Goal: Complete application form

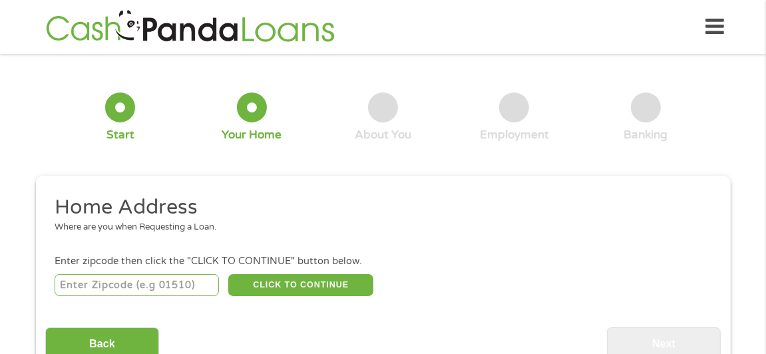
click at [111, 273] on div "CLICK TO CONTINUE Please recheck your Zipcode, it seems to be Incorrect" at bounding box center [383, 285] width 657 height 27
click at [107, 284] on input "number" at bounding box center [137, 285] width 164 height 23
type input "40065"
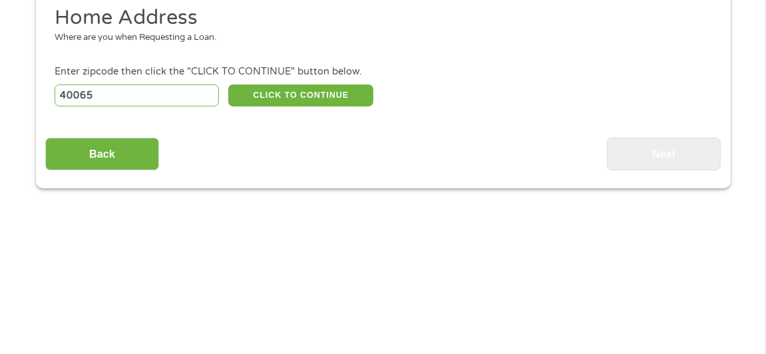
scroll to position [199, 0]
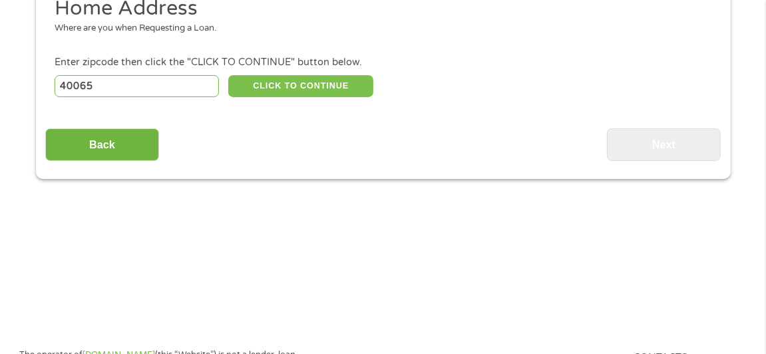
click at [272, 89] on button "CLICK TO CONTINUE" at bounding box center [300, 86] width 145 height 23
type input "40065"
type input "[GEOGRAPHIC_DATA]"
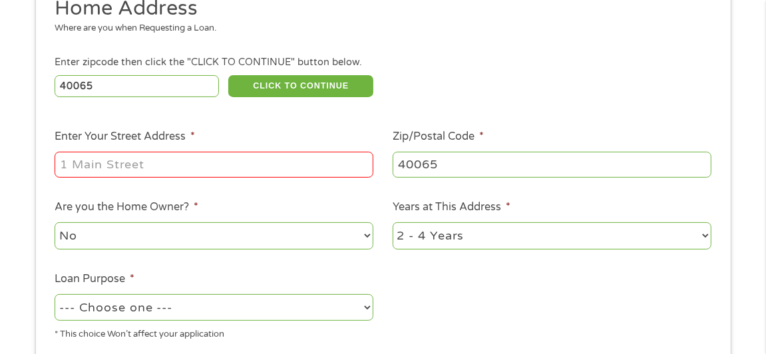
click at [245, 169] on input "Enter Your Street Address *" at bounding box center [214, 164] width 319 height 25
type input "[STREET_ADDRESS][PERSON_NAME]"
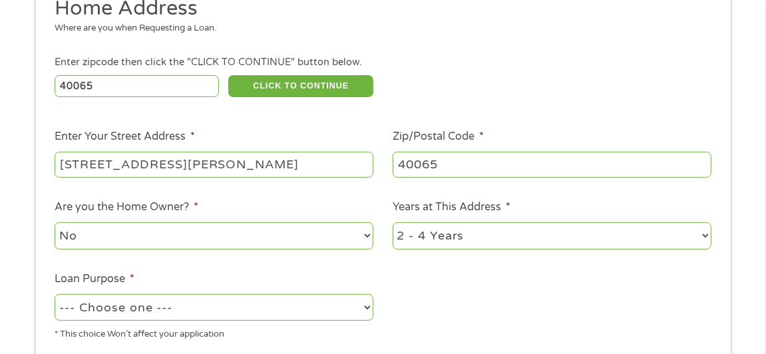
click at [433, 232] on select "1 Year or less 1 - 2 Years 2 - 4 Years Over 4 Years" at bounding box center [552, 235] width 319 height 27
select select "12months"
click at [393, 222] on select "1 Year or less 1 - 2 Years 2 - 4 Years Over 4 Years" at bounding box center [552, 235] width 319 height 27
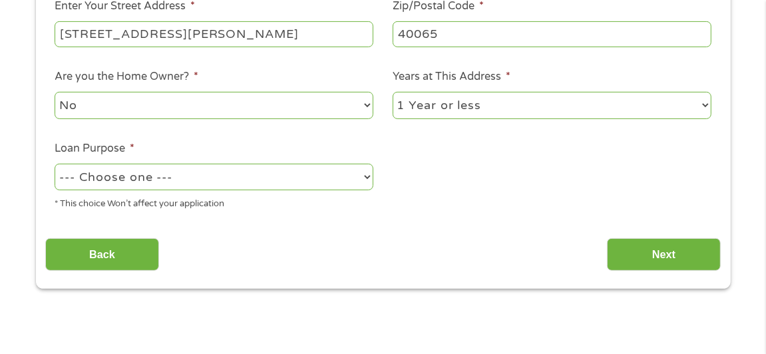
scroll to position [332, 0]
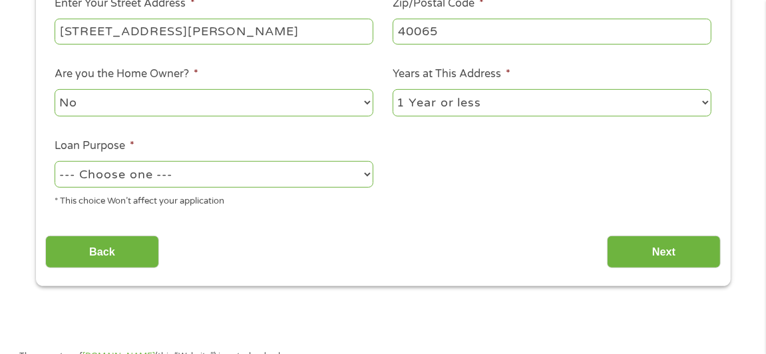
click at [187, 154] on li "Loan Purpose * --- Choose one --- Pay Bills Debt Consolidation Home Improvement…" at bounding box center [214, 173] width 338 height 71
click at [174, 190] on div "--- Choose one --- Pay Bills Debt Consolidation Home Improvement Major Purchase…" at bounding box center [214, 174] width 319 height 32
click at [185, 172] on select "--- Choose one --- Pay Bills Debt Consolidation Home Improvement Major Purchase…" at bounding box center [214, 174] width 319 height 27
select select "shorttermcash"
click at [55, 161] on select "--- Choose one --- Pay Bills Debt Consolidation Home Improvement Major Purchase…" at bounding box center [214, 174] width 319 height 27
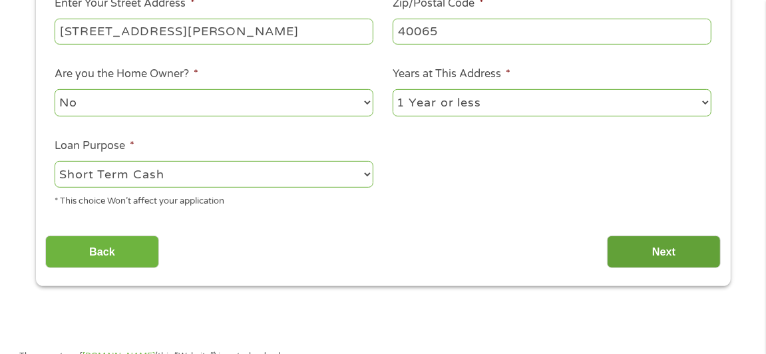
click at [640, 251] on input "Next" at bounding box center [664, 252] width 114 height 33
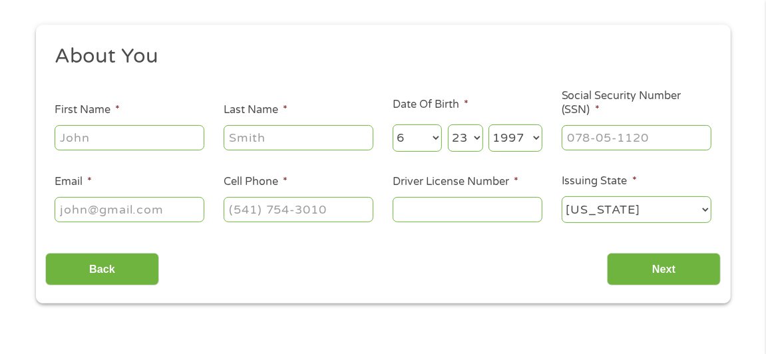
scroll to position [0, 0]
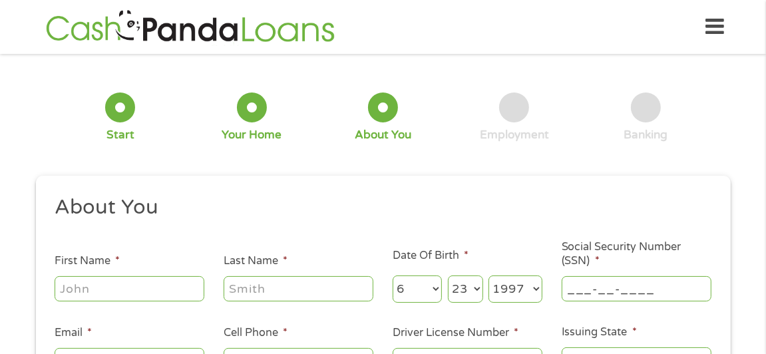
click at [619, 294] on input "___-__-____" at bounding box center [637, 288] width 150 height 25
type input "405-51-9020"
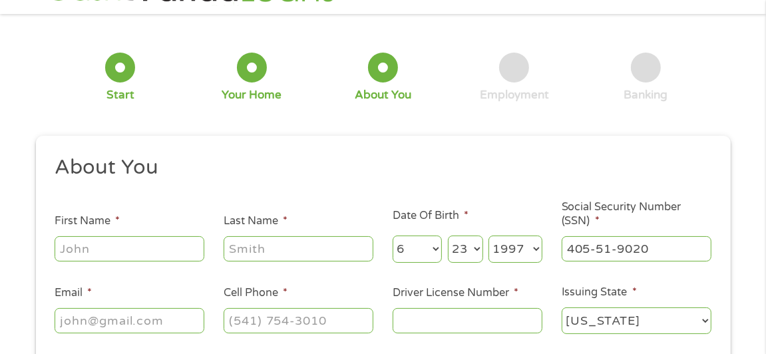
scroll to position [66, 0]
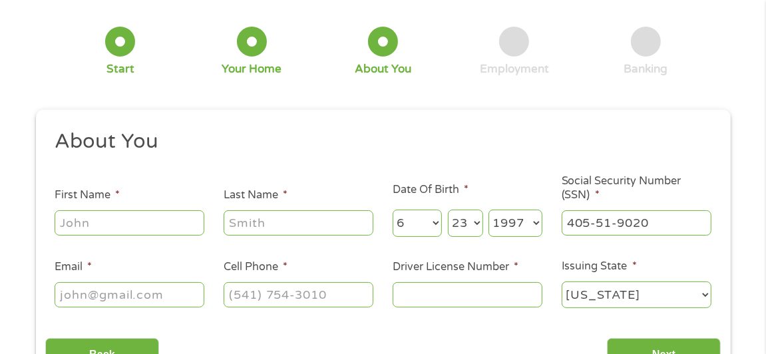
click at [177, 296] on input "Email *" at bounding box center [130, 294] width 150 height 25
type input "[EMAIL_ADDRESS][DOMAIN_NAME]"
type input "[PERSON_NAME]"
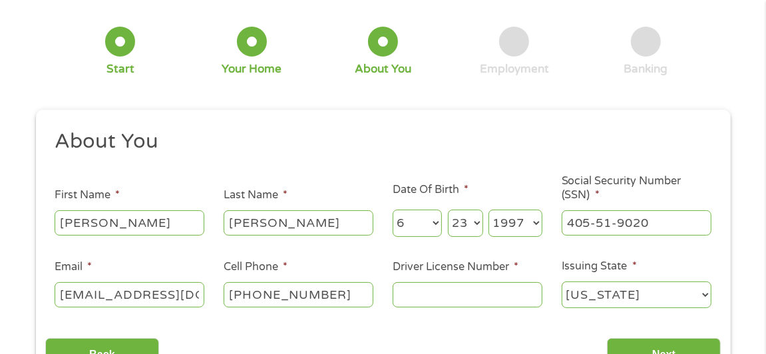
click at [340, 301] on input "[PHONE_NUMBER]" at bounding box center [299, 294] width 150 height 25
type input "[PHONE_NUMBER]"
click at [422, 306] on input "Driver License Number *" at bounding box center [468, 294] width 150 height 25
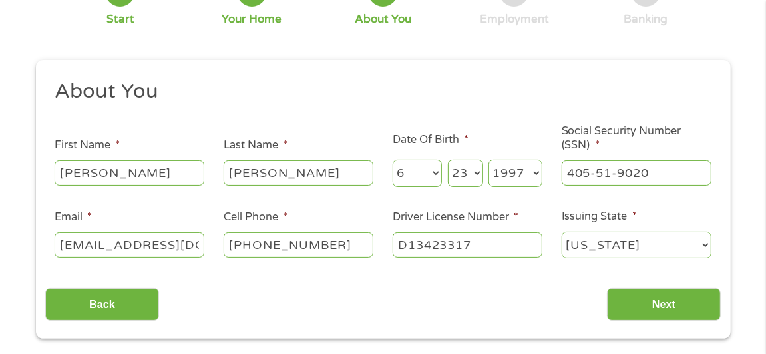
scroll to position [133, 0]
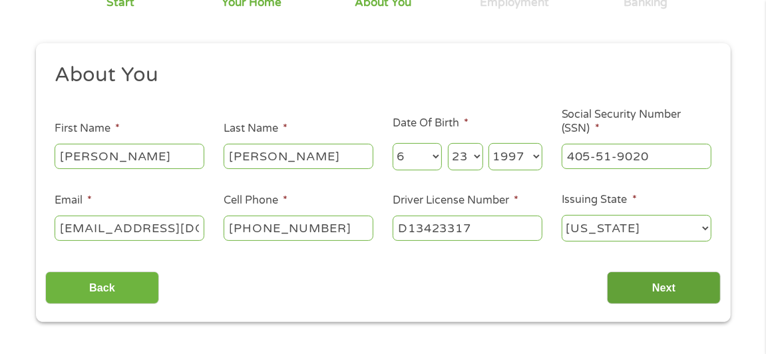
type input "D13423317"
click at [637, 289] on input "Next" at bounding box center [664, 288] width 114 height 33
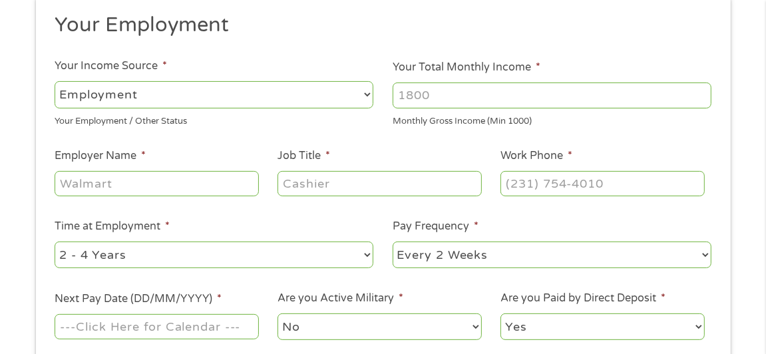
scroll to position [199, 0]
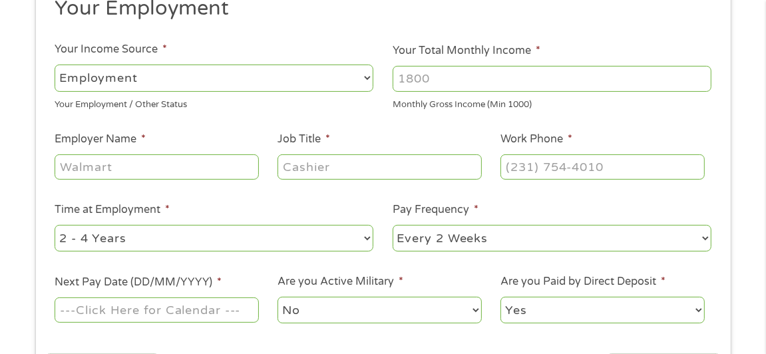
click at [460, 77] on input "Your Total Monthly Income *" at bounding box center [552, 78] width 319 height 25
type input "3000"
click at [104, 170] on input "Employer Name *" at bounding box center [157, 166] width 204 height 25
type input "[GEOGRAPHIC_DATA]"
type input "Administrator"
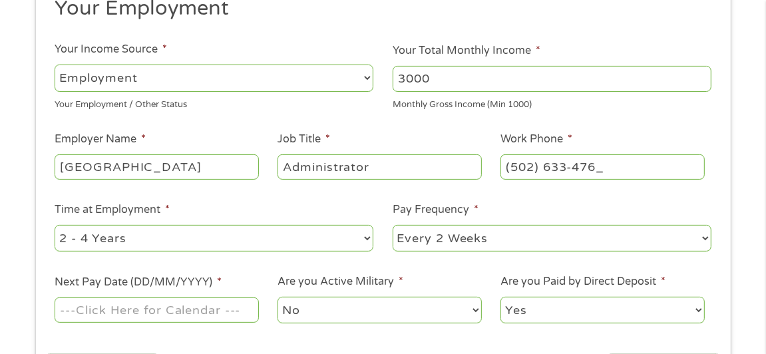
type input "[PHONE_NUMBER]"
click at [156, 256] on ul "Your Employment Your Income Source * --- Choose one --- Employment [DEMOGRAPHIC…" at bounding box center [383, 165] width 676 height 340
click at [161, 248] on select "--- Choose one --- 1 Year or less 1 - 2 Years 2 - 4 Years Over 4 Years" at bounding box center [214, 238] width 319 height 27
click at [55, 225] on select "--- Choose one --- 1 Year or less 1 - 2 Years 2 - 4 Years Over 4 Years" at bounding box center [214, 238] width 319 height 27
click at [150, 252] on div "--- Choose one --- 1 Year or less 1 - 2 Years 2 - 4 Years Over 4 Years" at bounding box center [214, 238] width 319 height 32
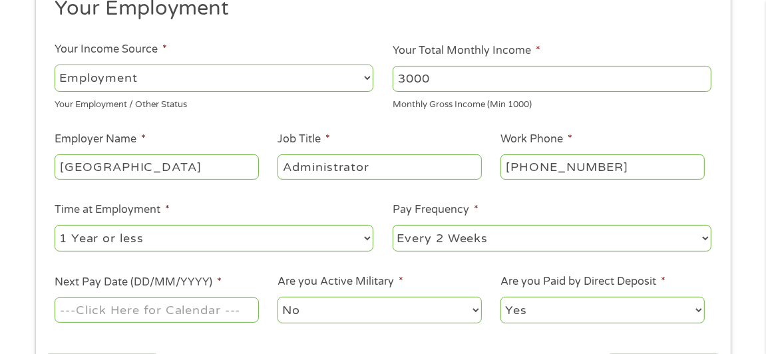
click at [152, 250] on select "--- Choose one --- 1 Year or less 1 - 2 Years 2 - 4 Years Over 4 Years" at bounding box center [214, 238] width 319 height 27
select select "60months"
click at [55, 225] on select "--- Choose one --- 1 Year or less 1 - 2 Years 2 - 4 Years Over 4 Years" at bounding box center [214, 238] width 319 height 27
click at [488, 243] on select "--- Choose one --- Every 2 Weeks Every Week Monthly Semi-Monthly" at bounding box center [552, 238] width 319 height 27
click at [393, 225] on select "--- Choose one --- Every 2 Weeks Every Week Monthly Semi-Monthly" at bounding box center [552, 238] width 319 height 27
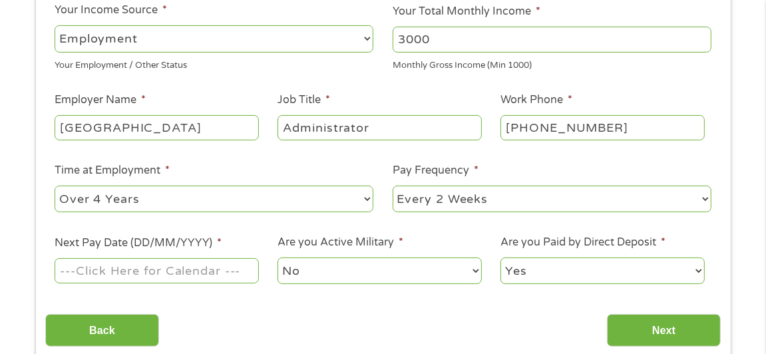
scroll to position [266, 0]
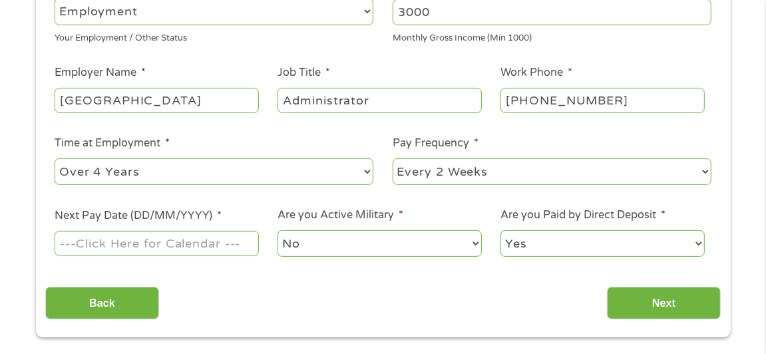
click at [216, 235] on input "Next Pay Date (DD/MM/YYYY) *" at bounding box center [157, 243] width 204 height 25
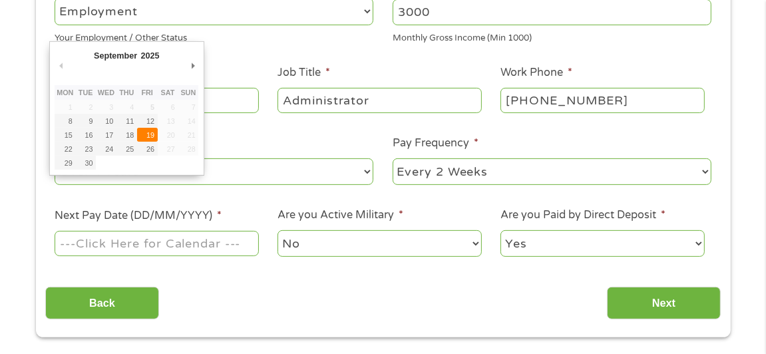
type input "[DATE]"
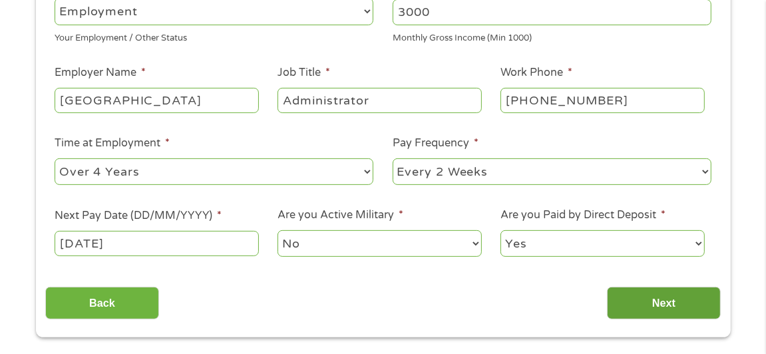
click at [647, 306] on input "Next" at bounding box center [664, 303] width 114 height 33
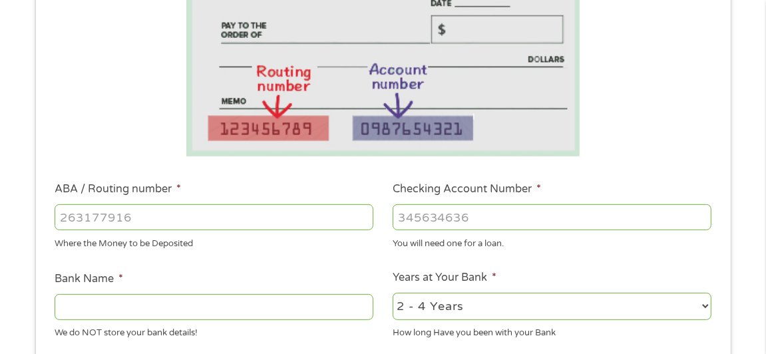
click at [122, 310] on input "Bank Name *" at bounding box center [214, 306] width 319 height 25
type input "US Bank"
click at [520, 299] on select "2 - 4 Years 6 - 12 Months 1 - 2 Years Over 4 Years" at bounding box center [552, 306] width 319 height 27
select select "24months"
click at [393, 293] on select "2 - 4 Years 6 - 12 Months 1 - 2 Years Over 4 Years" at bounding box center [552, 306] width 319 height 27
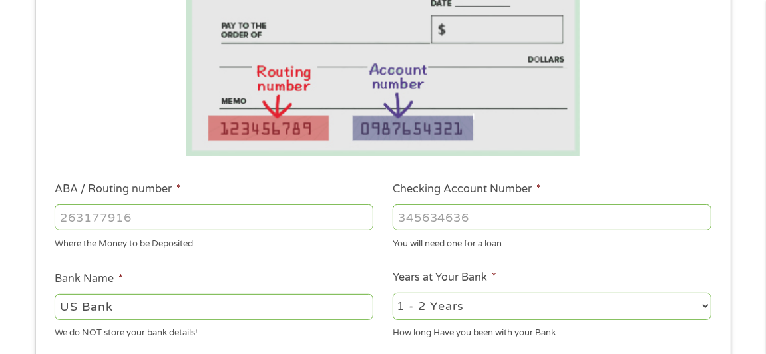
click at [240, 222] on input "ABA / Routing number *" at bounding box center [214, 216] width 319 height 25
type input "042100175"
type input "US BANK NA"
type input "042100175"
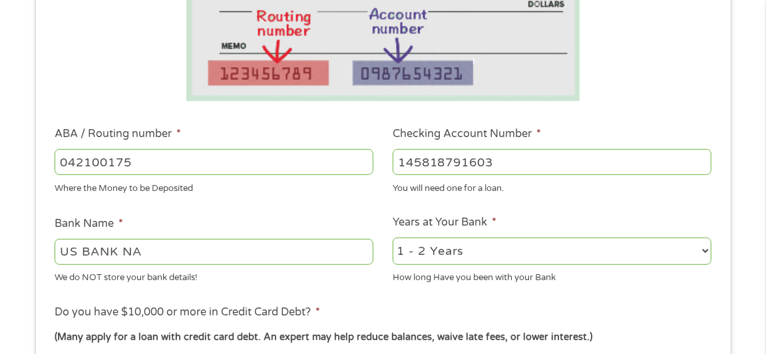
scroll to position [532, 0]
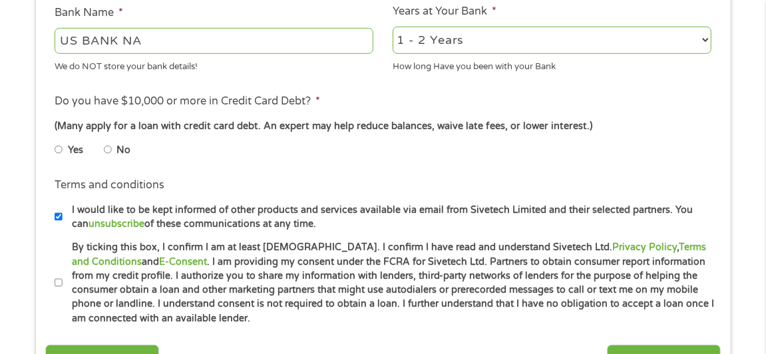
type input "145818791603"
click at [59, 285] on input "By ticking this box, I confirm I am at least [DEMOGRAPHIC_DATA]. I confirm I ha…" at bounding box center [59, 282] width 8 height 21
checkbox input "true"
click at [109, 151] on input "No" at bounding box center [108, 149] width 8 height 21
radio input "true"
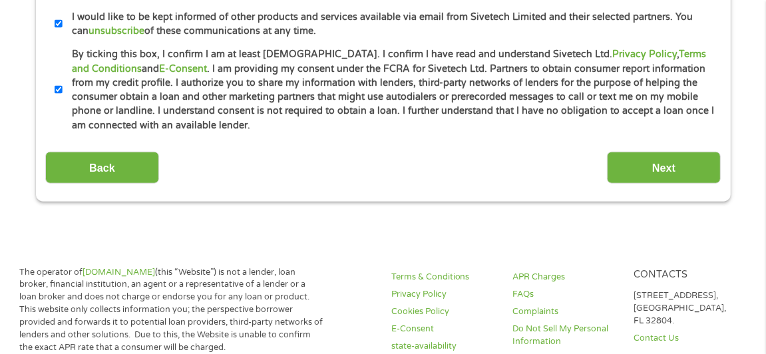
scroll to position [732, 0]
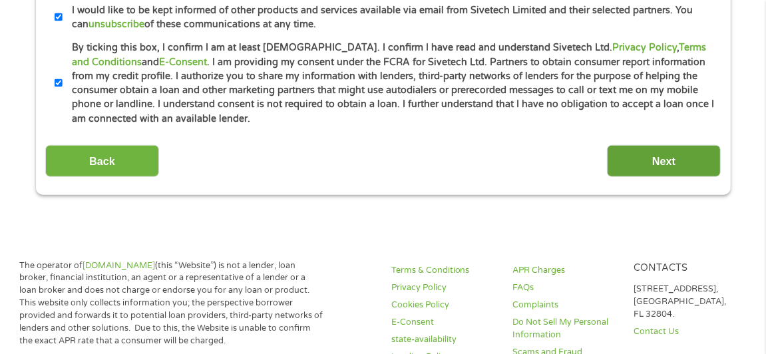
click at [632, 152] on input "Next" at bounding box center [664, 161] width 114 height 33
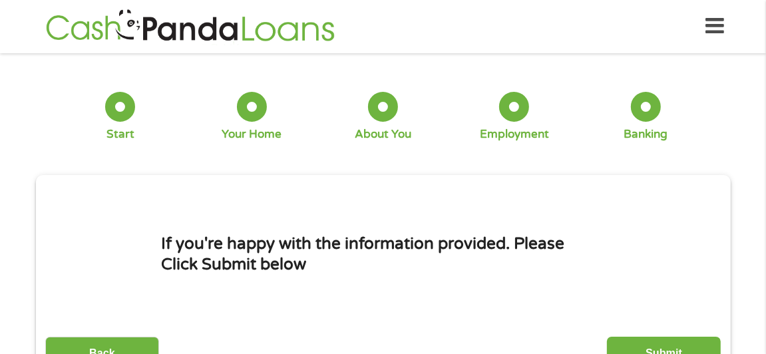
scroll to position [0, 0]
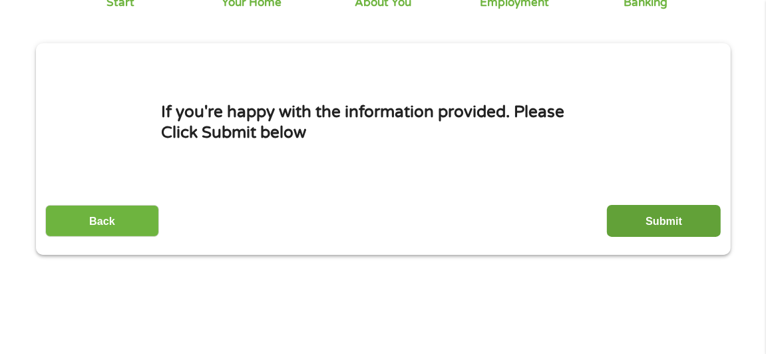
click at [665, 236] on input "Submit" at bounding box center [664, 221] width 114 height 33
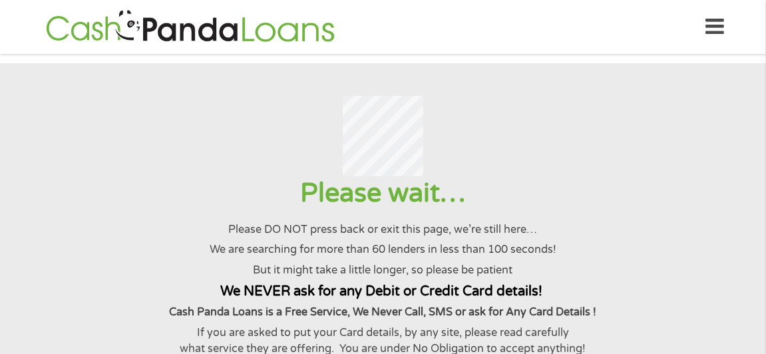
scroll to position [66, 0]
